Goal: Transaction & Acquisition: Obtain resource

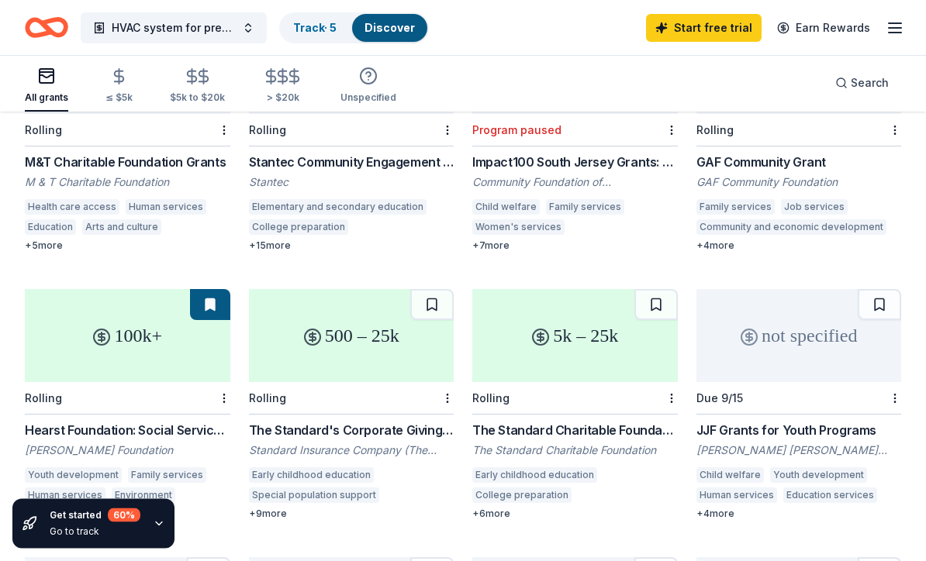
scroll to position [525, 0]
click at [305, 421] on div "The Standard's Corporate Giving Program Standard Insurance Company (The Standar…" at bounding box center [351, 470] width 205 height 99
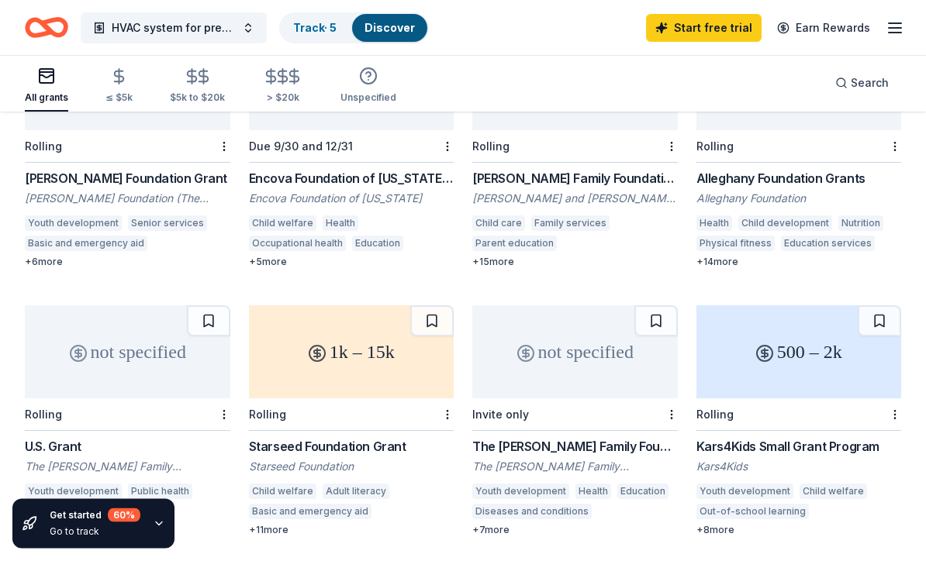
scroll to position [1045, 0]
click at [791, 398] on div "Rolling" at bounding box center [798, 414] width 205 height 33
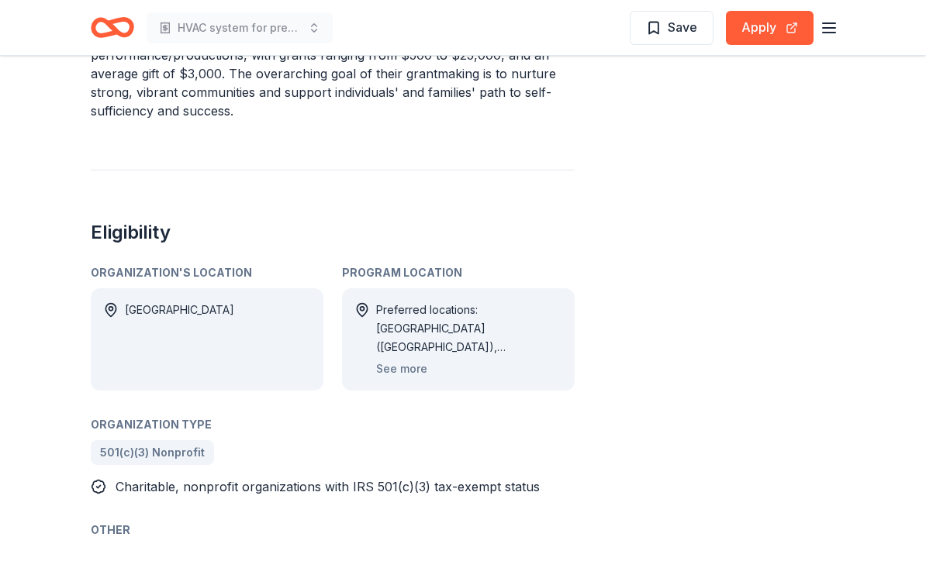
scroll to position [845, 0]
click at [393, 377] on button "See more" at bounding box center [401, 369] width 51 height 19
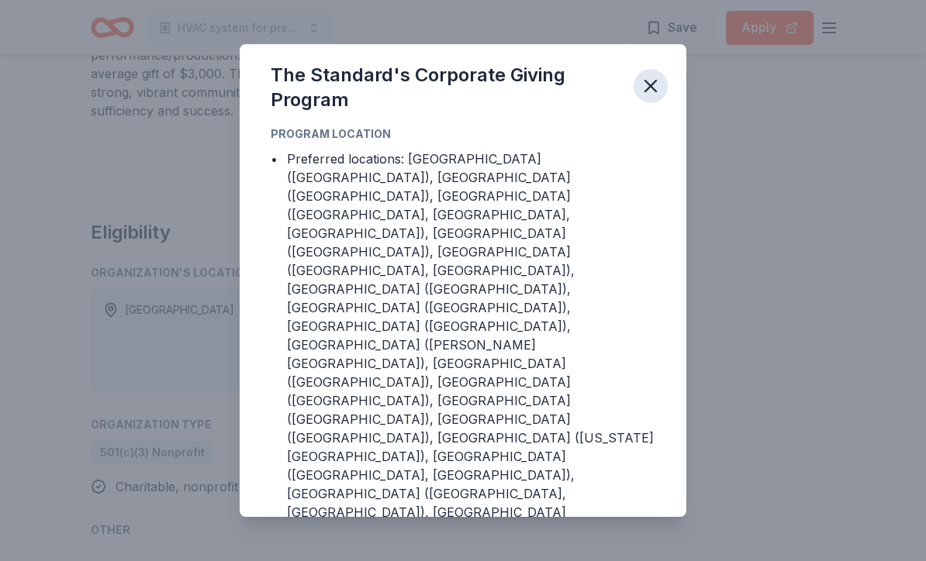
click at [644, 97] on icon "button" at bounding box center [651, 86] width 22 height 22
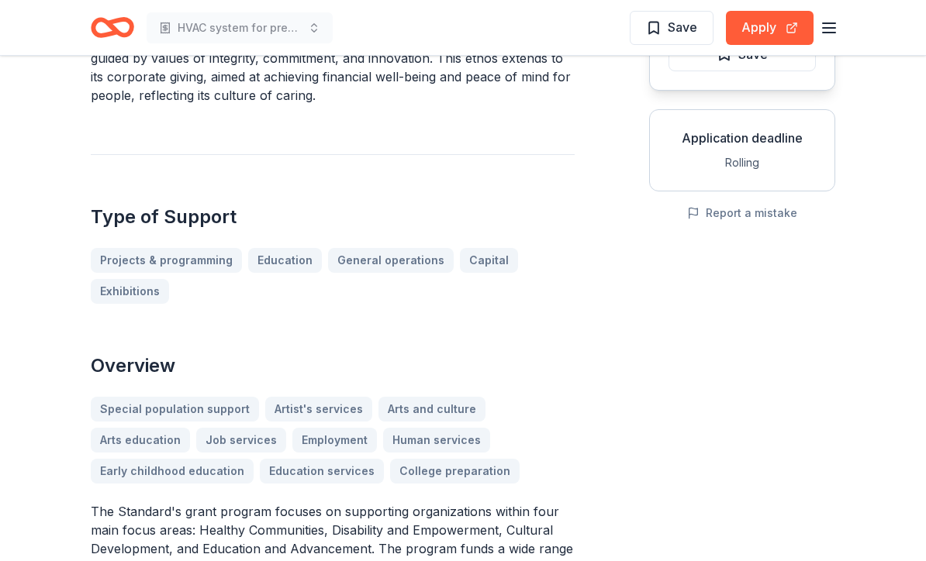
scroll to position [231, 0]
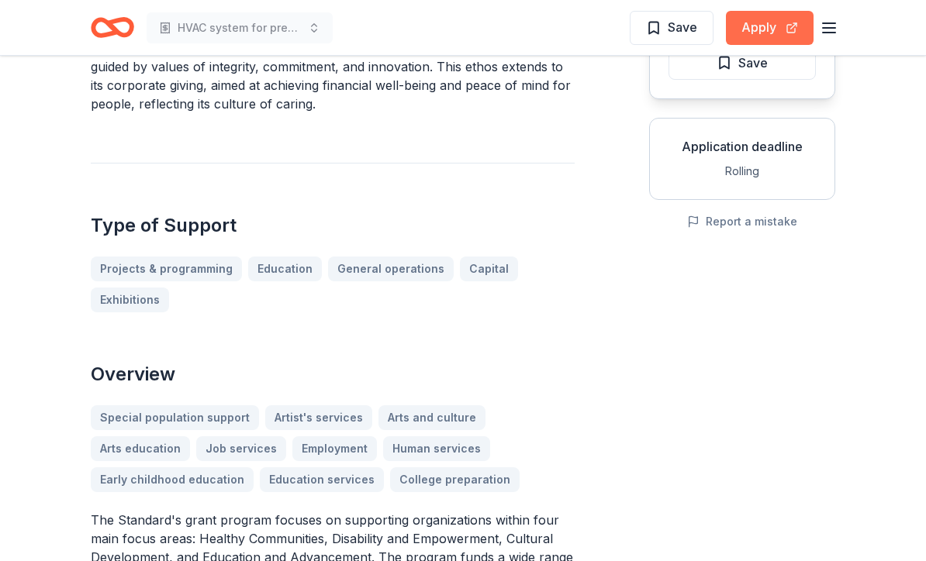
click at [765, 19] on button "Apply" at bounding box center [770, 28] width 88 height 34
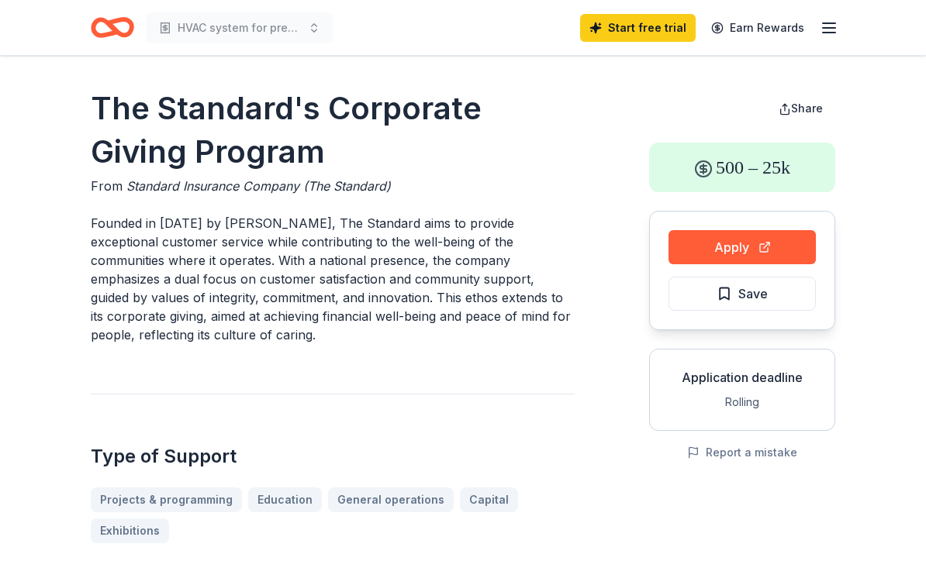
scroll to position [1863, 0]
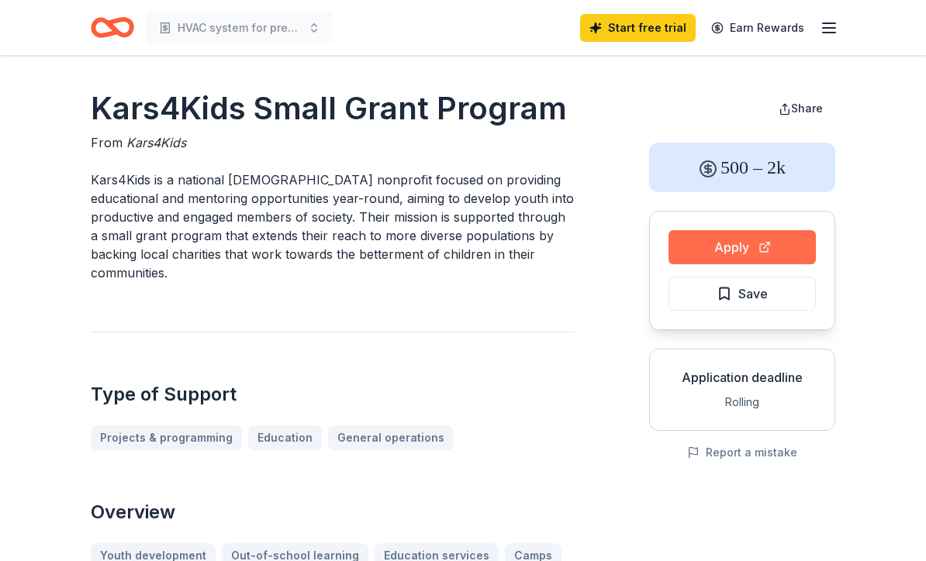
click at [740, 247] on button "Apply" at bounding box center [741, 247] width 147 height 34
